Goal: Task Accomplishment & Management: Use online tool/utility

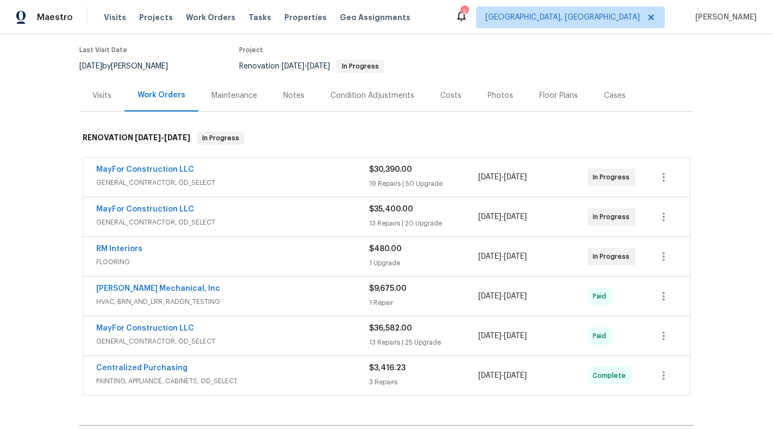
scroll to position [109, 0]
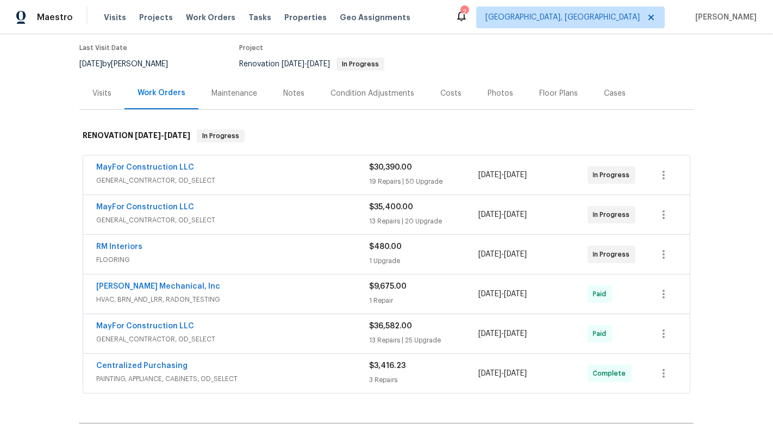
click at [321, 241] on div "RM Interiors" at bounding box center [232, 247] width 273 height 13
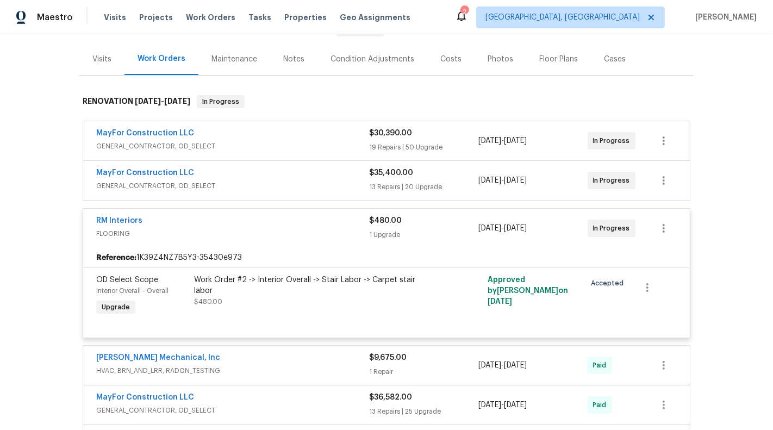
scroll to position [160, 0]
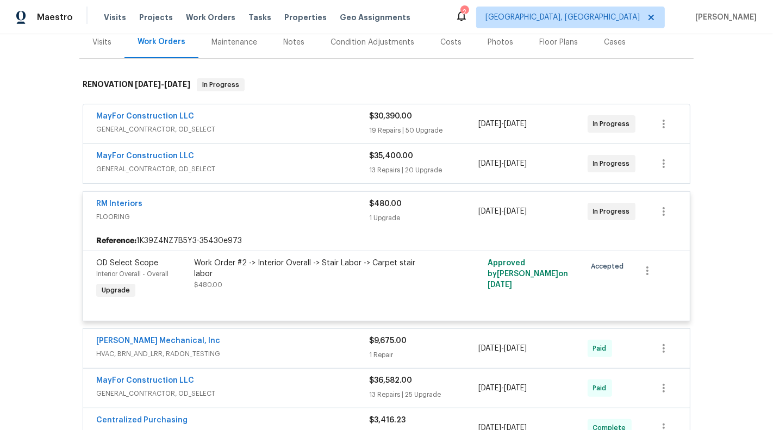
click at [316, 164] on span "GENERAL_CONTRACTOR, OD_SELECT" at bounding box center [232, 169] width 273 height 11
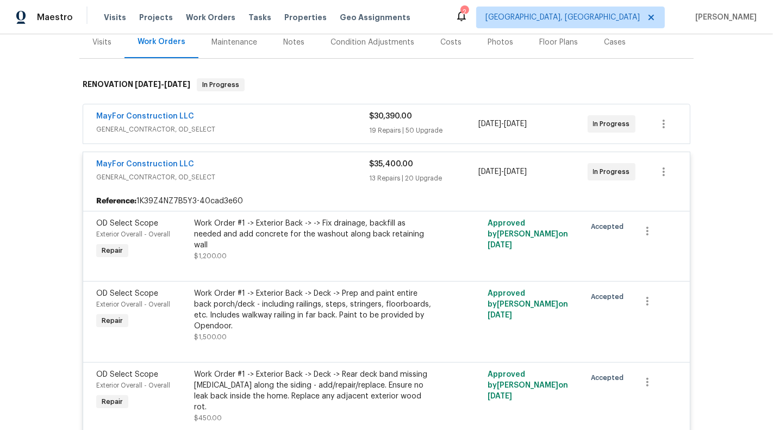
click at [304, 111] on div "MayFor Construction LLC" at bounding box center [232, 117] width 273 height 13
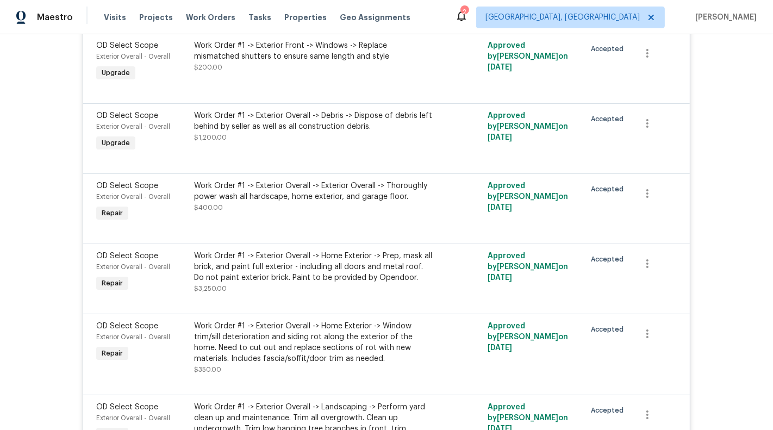
scroll to position [7663, 0]
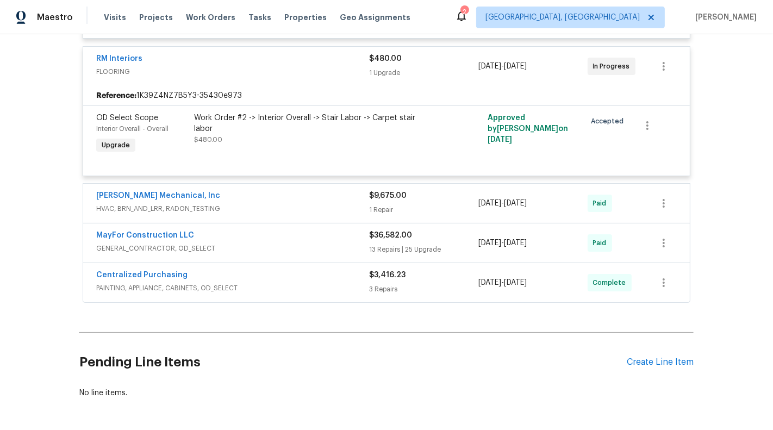
click at [314, 283] on span "PAINTING, APPLIANCE, CABINETS, OD_SELECT" at bounding box center [232, 288] width 273 height 11
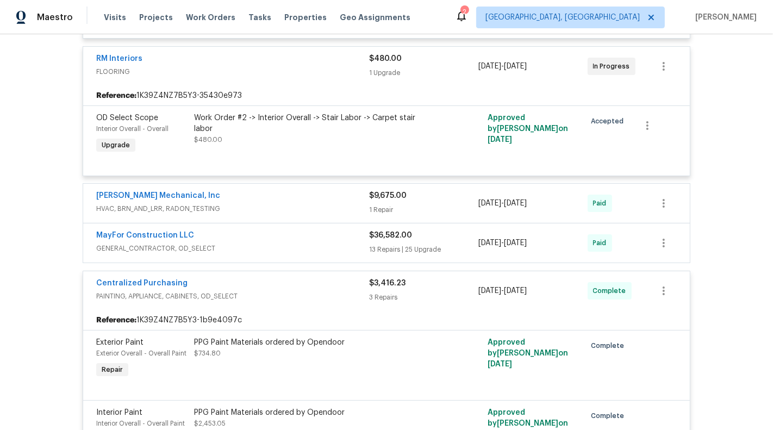
click at [301, 243] on span "GENERAL_CONTRACTOR, OD_SELECT" at bounding box center [232, 248] width 273 height 11
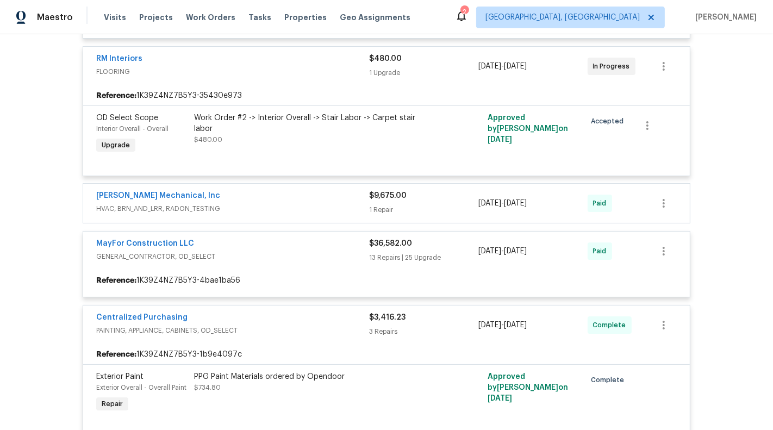
click at [741, 235] on div "Back to all projects [STREET_ADDRESS][PERSON_NAME] 5 Beds | 4 1/2 Baths | Total…" at bounding box center [386, 232] width 773 height 396
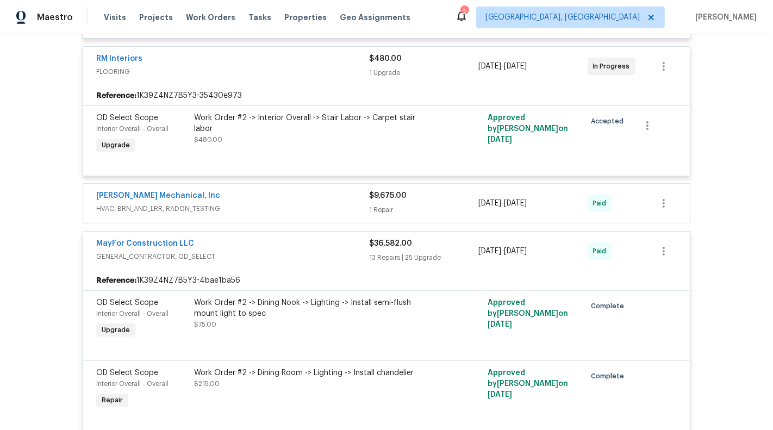
click at [273, 203] on span "HVAC, BRN_AND_LRR, RADON_TESTING" at bounding box center [232, 208] width 273 height 11
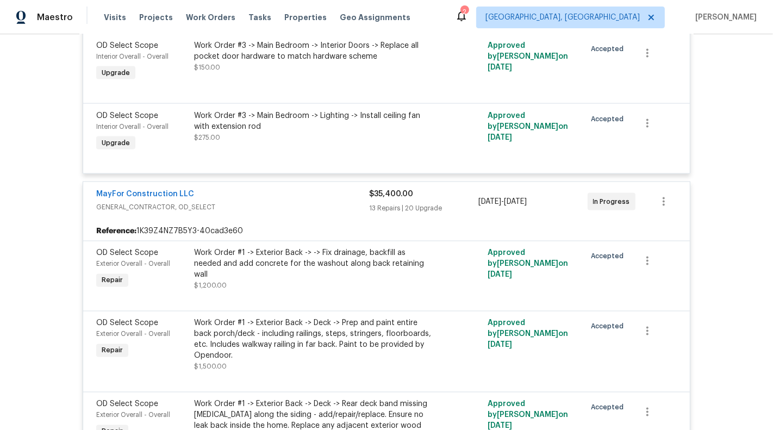
scroll to position [5053, 0]
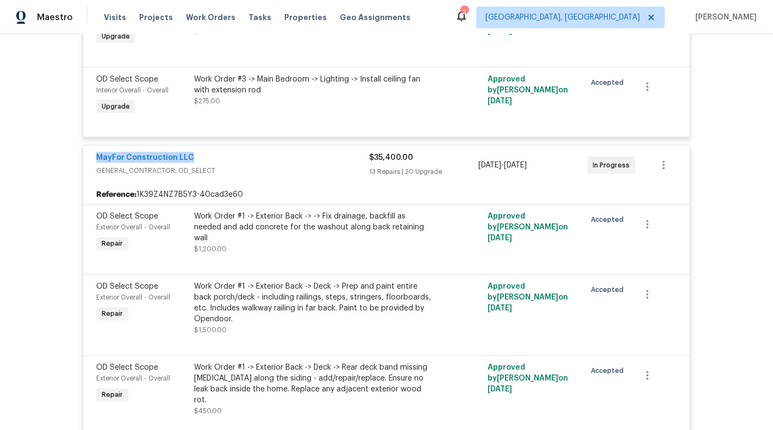
drag, startPoint x: 214, startPoint y: 136, endPoint x: 93, endPoint y: 136, distance: 120.6
click at [93, 146] on div "MayFor Construction LLC GENERAL_CONTRACTOR, OD_SELECT $35,400.00 13 Repairs | 2…" at bounding box center [386, 165] width 606 height 39
copy link "MayFor Construction LLC"
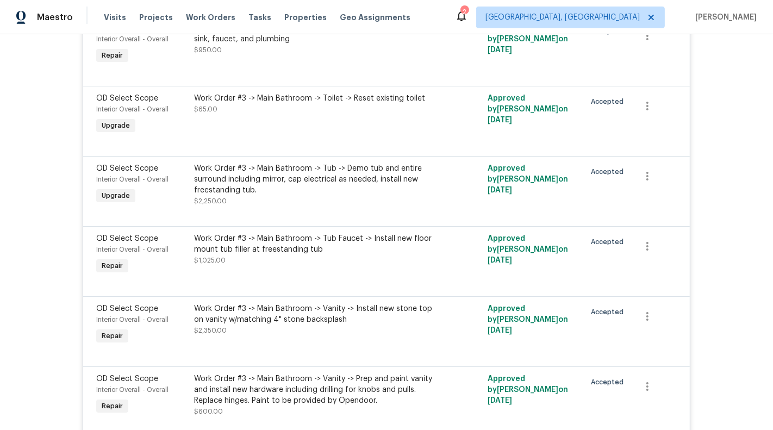
scroll to position [4277, 0]
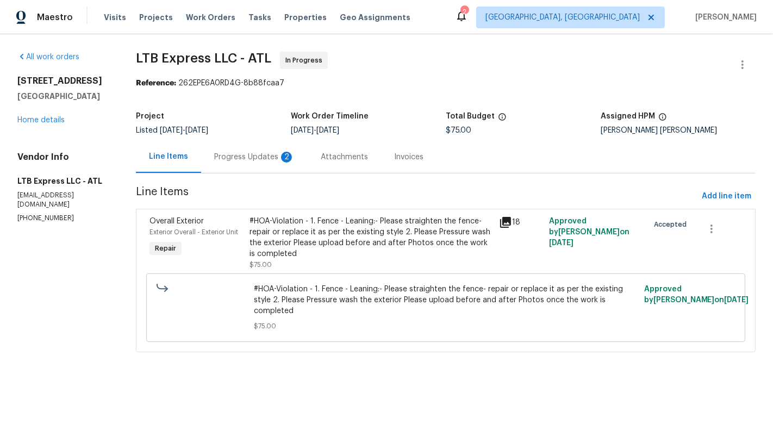
click at [264, 145] on div "Progress Updates 2" at bounding box center [254, 157] width 107 height 32
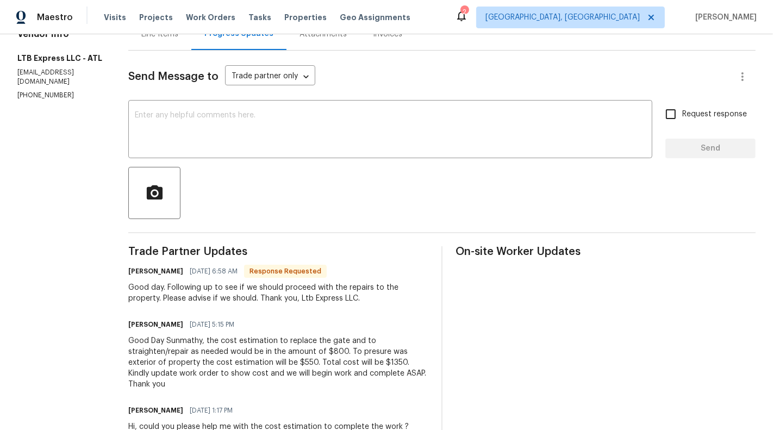
scroll to position [155, 0]
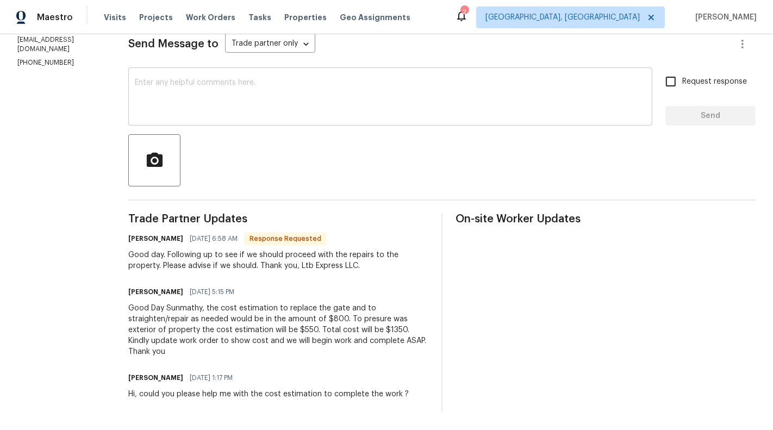
click at [283, 124] on div "x ​" at bounding box center [390, 97] width 524 height 55
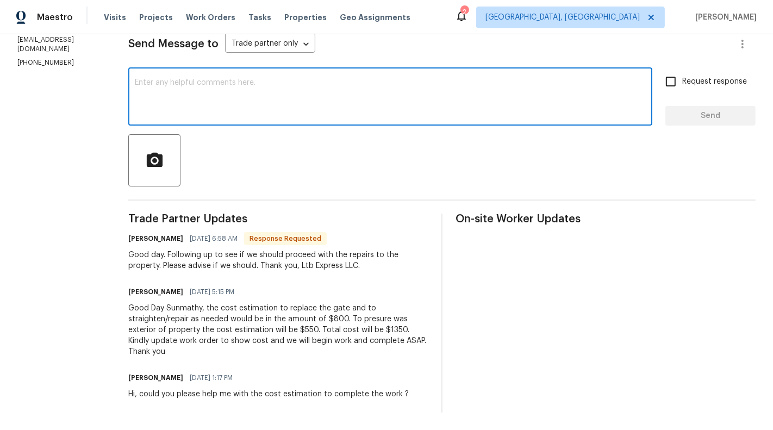
click at [281, 109] on textarea at bounding box center [390, 98] width 511 height 38
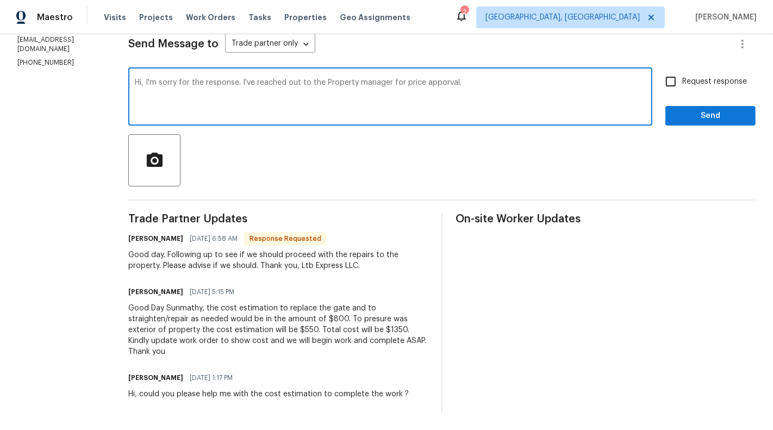
click at [433, 83] on textarea "Hi, I'm sorry for the response. I've reached out to the Property manager for pr…" at bounding box center [390, 98] width 511 height 38
click at [485, 84] on textarea "Hi, I'm sorry for the response. I've reached out to the Property manager for pr…" at bounding box center [390, 98] width 511 height 38
type textarea "Hi, I'm sorry for the response. I've reached out to the Property manager for pr…"
click at [731, 75] on label "Request response" at bounding box center [702, 81] width 87 height 23
click at [682, 75] on input "Request response" at bounding box center [670, 81] width 23 height 23
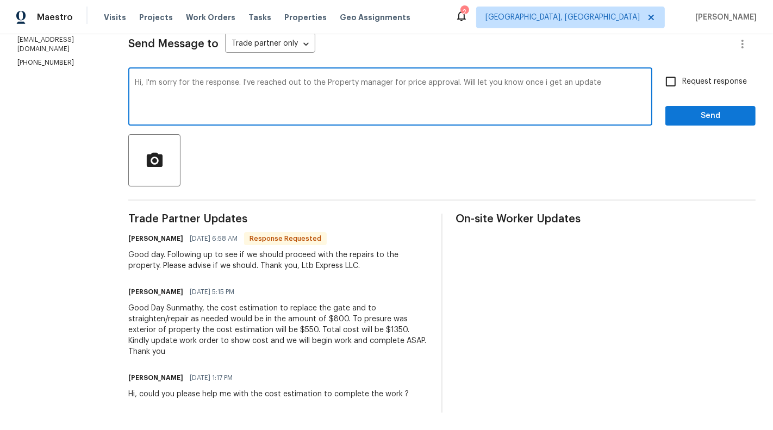
checkbox input "true"
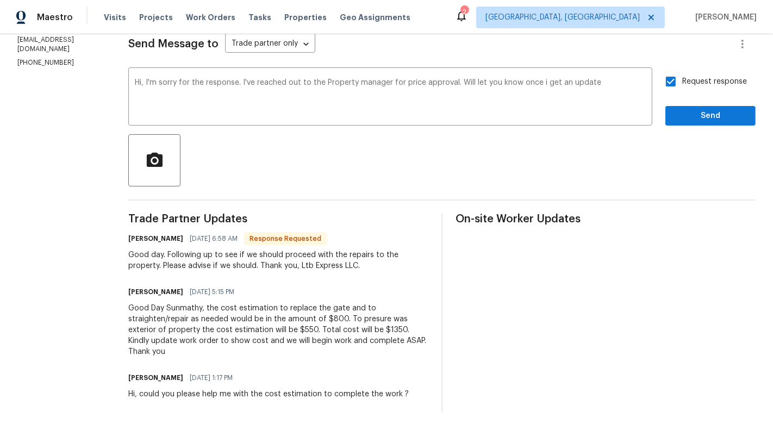
click at [727, 96] on div "Request response Send" at bounding box center [710, 97] width 90 height 55
click at [724, 120] on span "Send" at bounding box center [710, 116] width 73 height 14
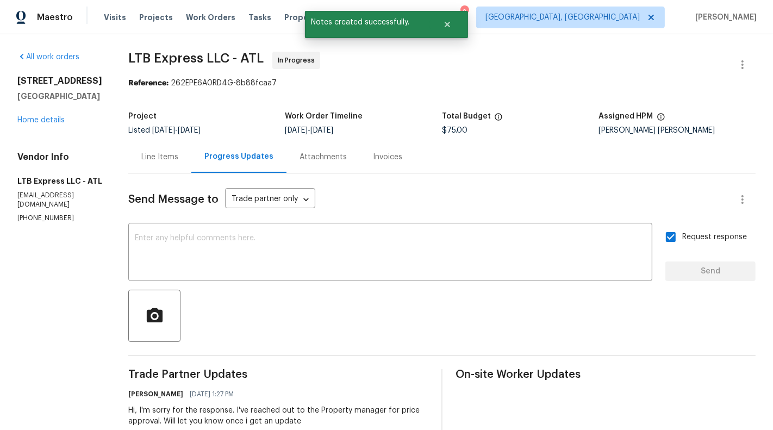
click at [180, 171] on div "Line Items" at bounding box center [159, 157] width 63 height 32
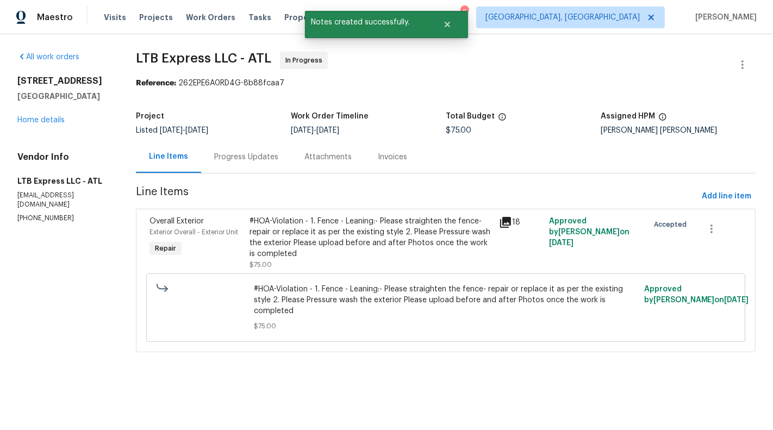
click at [261, 160] on div "Progress Updates" at bounding box center [246, 157] width 64 height 11
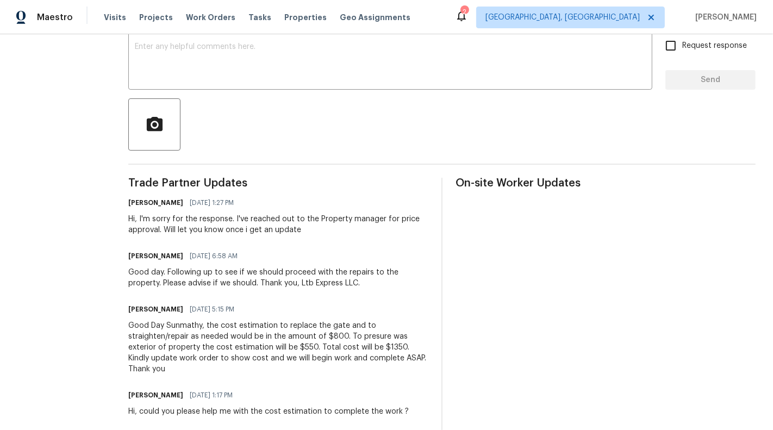
scroll to position [208, 0]
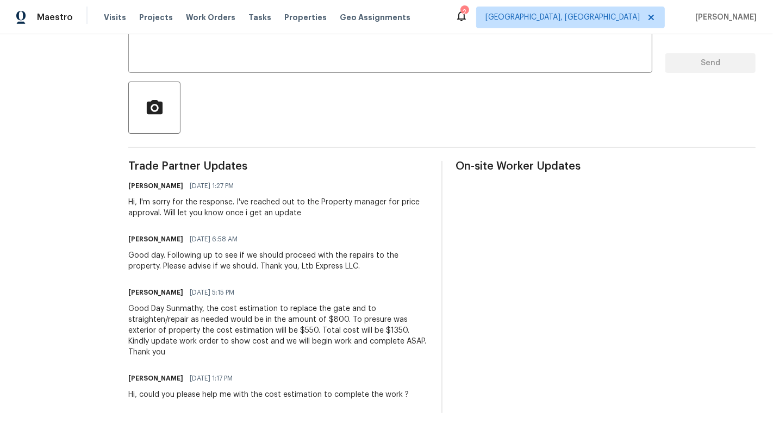
click at [355, 334] on div "Good Day Sunmathy, the cost estimation to replace the gate and to straighten/re…" at bounding box center [278, 330] width 300 height 54
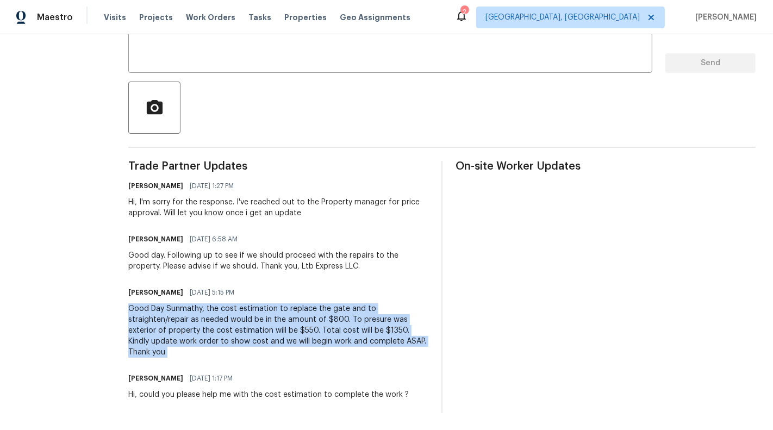
click at [355, 334] on div "Good Day Sunmathy, the cost estimation to replace the gate and to straighten/re…" at bounding box center [278, 330] width 300 height 54
drag, startPoint x: 205, startPoint y: 309, endPoint x: 299, endPoint y: 349, distance: 102.8
click at [299, 349] on div "Good Day Sunmathy, the cost estimation to replace the gate and to straighten/re…" at bounding box center [278, 330] width 300 height 54
copy div "the cost estimation to replace the gate and to straighten/repair as needed woul…"
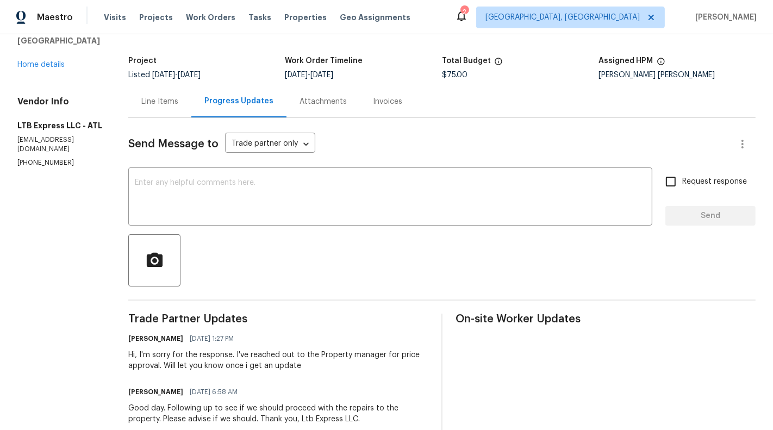
scroll to position [0, 0]
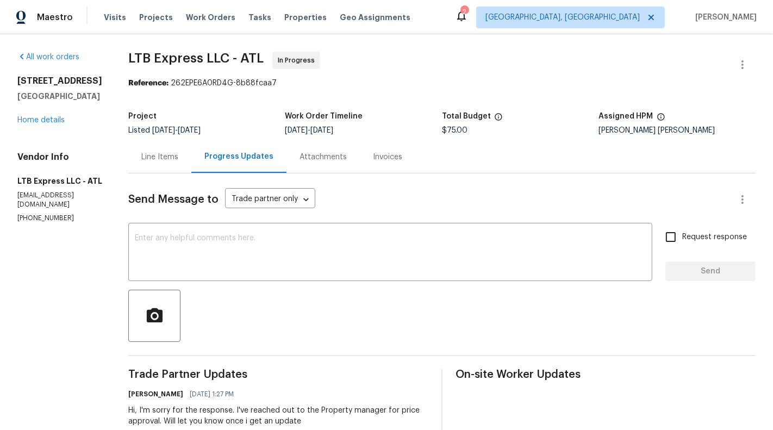
click at [168, 164] on div "Line Items" at bounding box center [159, 157] width 63 height 32
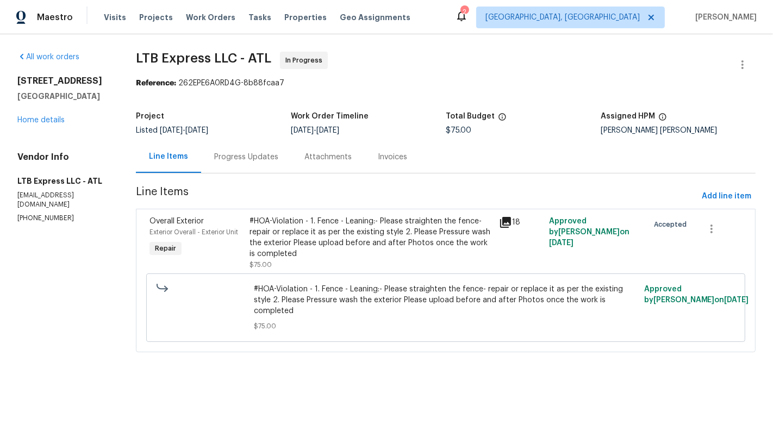
click at [253, 167] on div "Progress Updates" at bounding box center [246, 157] width 90 height 32
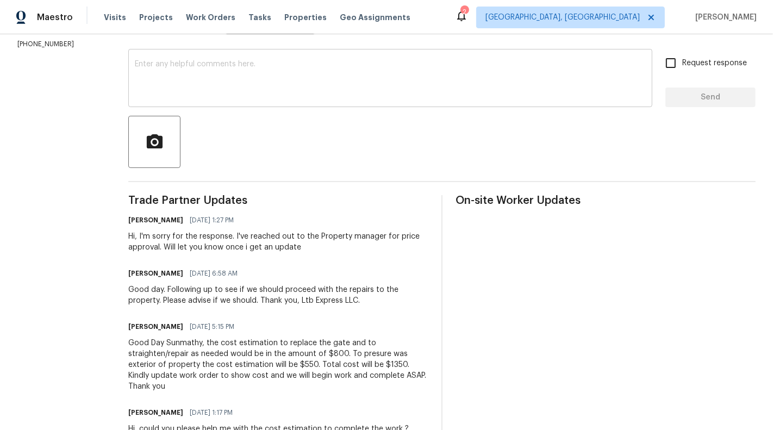
scroll to position [208, 0]
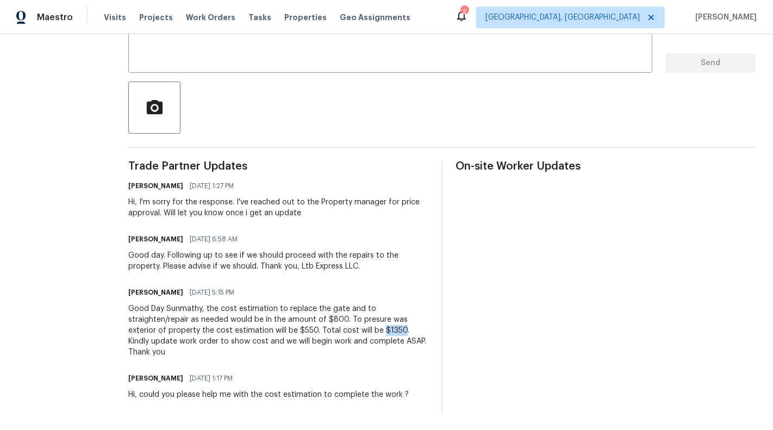
drag, startPoint x: 380, startPoint y: 330, endPoint x: 399, endPoint y: 329, distance: 19.1
click at [399, 329] on div "Good Day Sunmathy, the cost estimation to replace the gate and to straighten/re…" at bounding box center [278, 330] width 300 height 54
copy div "$1350"
